Goal: Participate in discussion: Engage in conversation with other users on a specific topic

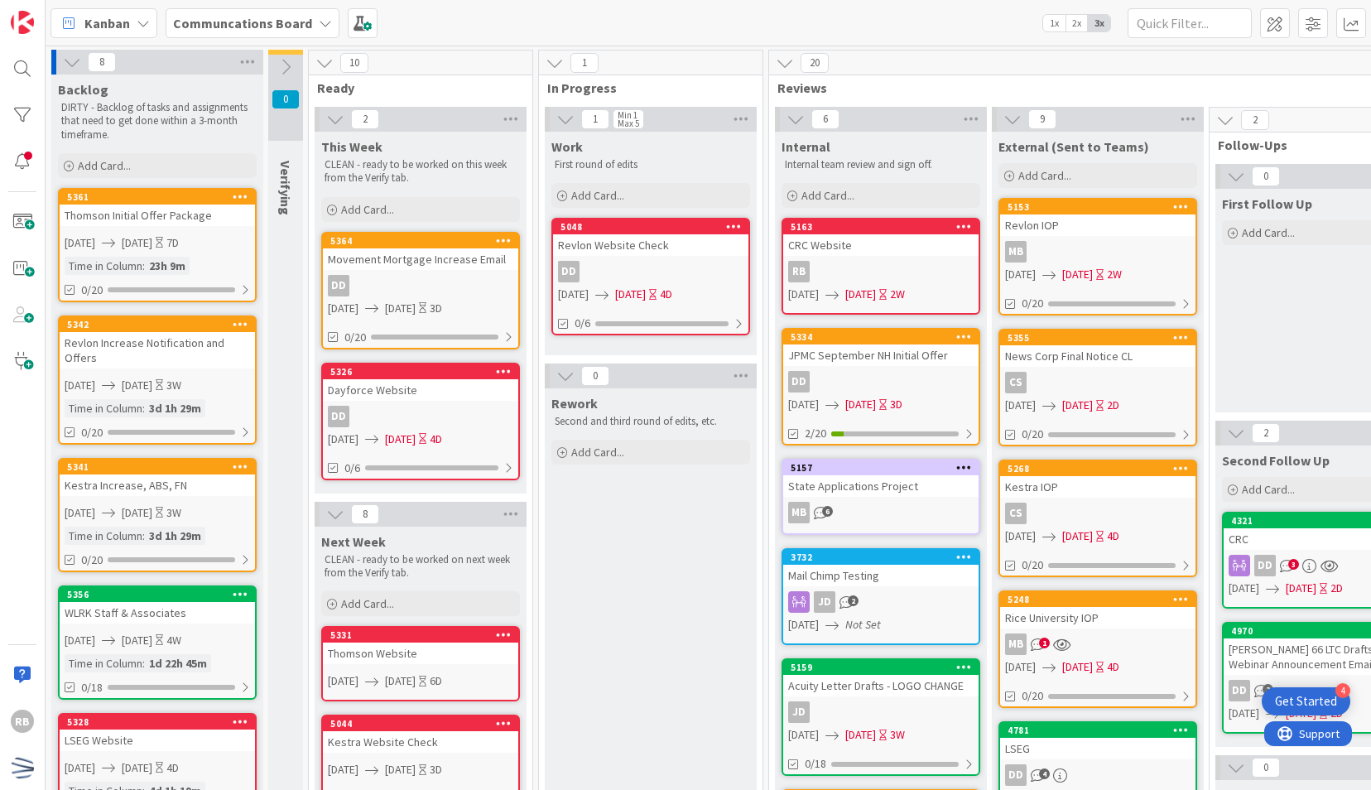
click at [827, 379] on div "DD" at bounding box center [880, 382] width 195 height 22
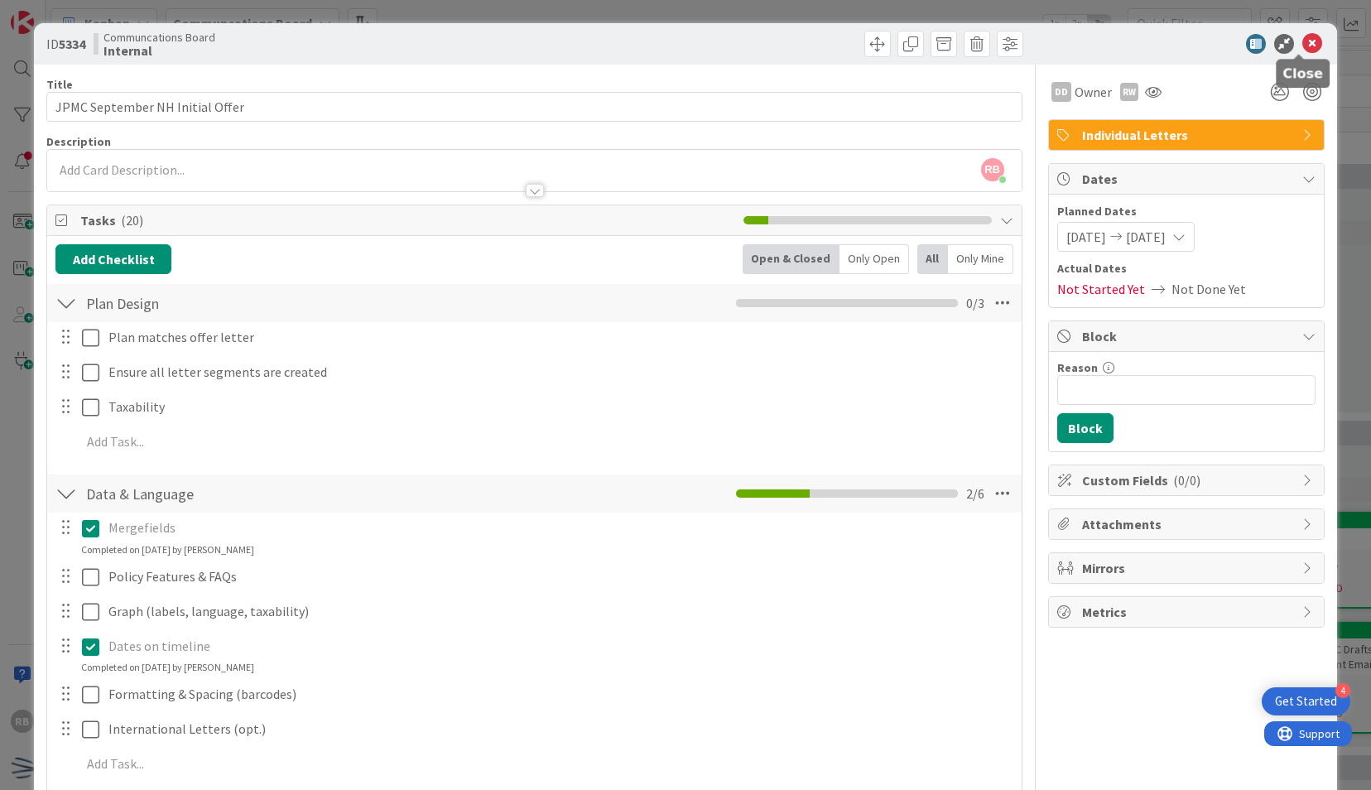
click at [1302, 41] on icon at bounding box center [1312, 44] width 20 height 20
